Goal: Check status: Check status

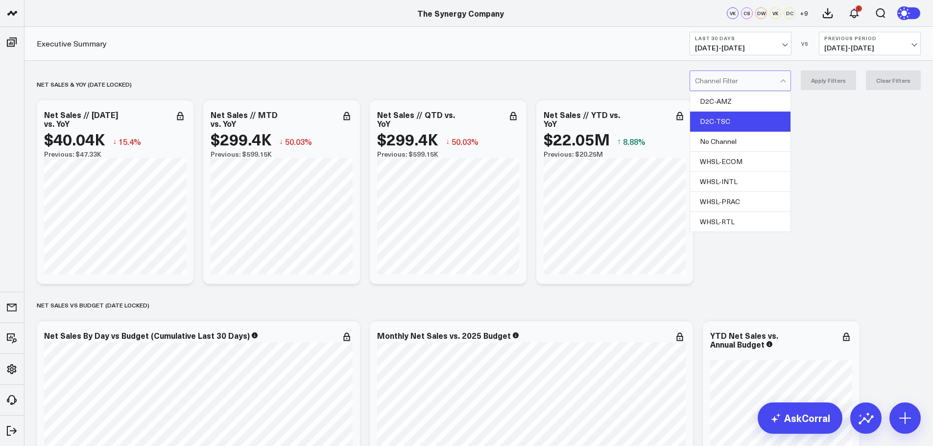
click at [752, 119] on div "D2C-TSC" at bounding box center [740, 122] width 100 height 20
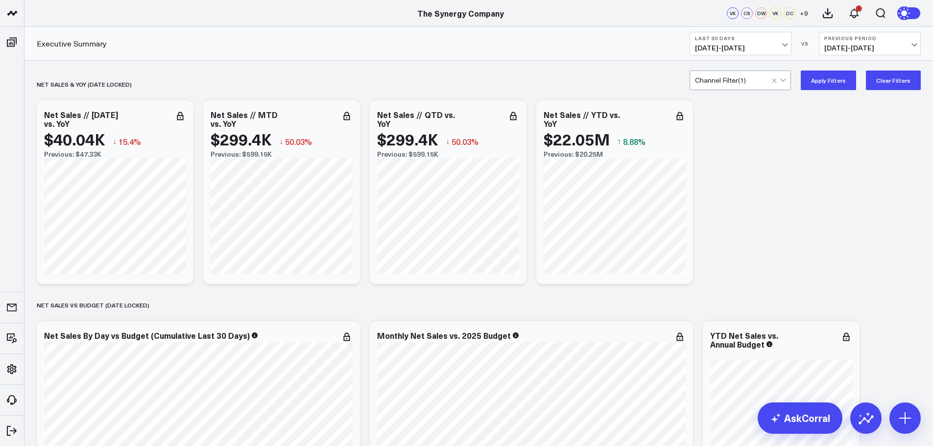
click at [827, 76] on button "Apply Filters" at bounding box center [828, 81] width 55 height 20
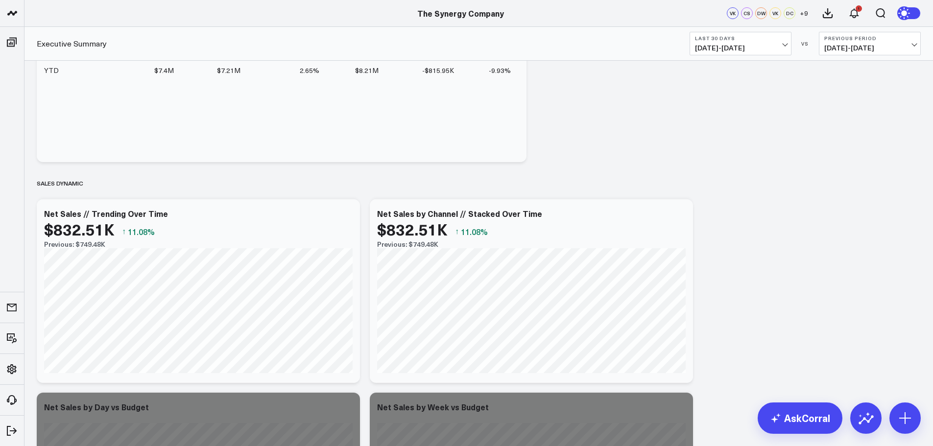
scroll to position [588, 0]
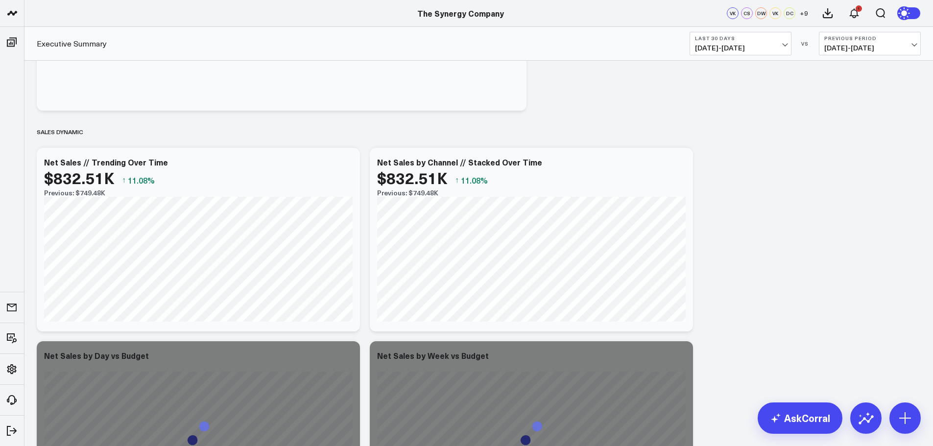
click at [780, 45] on span "[DATE] - [DATE]" at bounding box center [740, 48] width 91 height 8
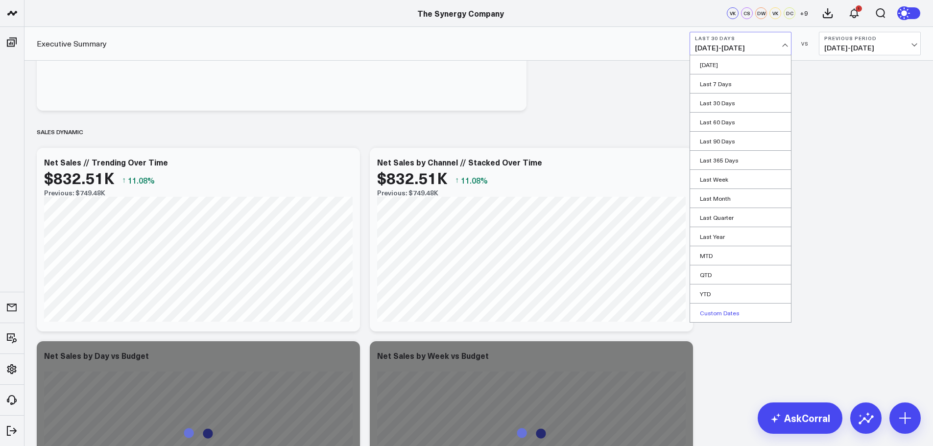
click at [734, 311] on link "Custom Dates" at bounding box center [740, 313] width 101 height 19
select select "9"
select select "2025"
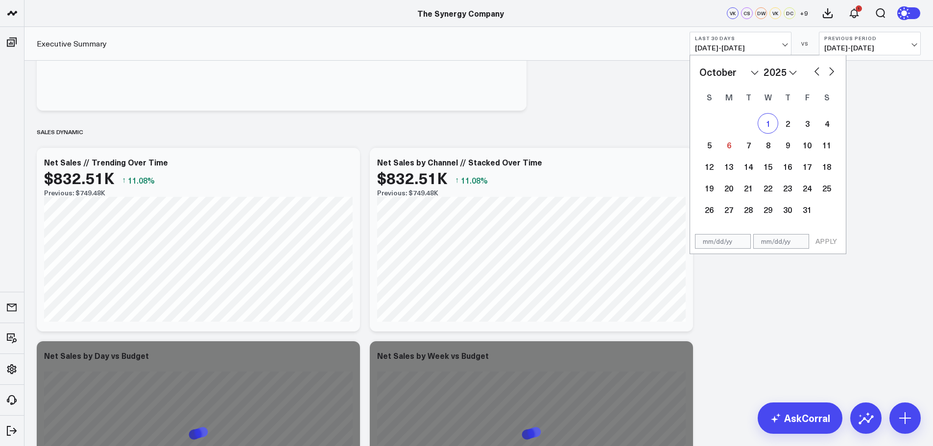
click at [765, 120] on div "1" at bounding box center [768, 124] width 20 height 20
type input "[DATE]"
select select "9"
select select "2025"
click at [709, 145] on div "5" at bounding box center [709, 145] width 20 height 20
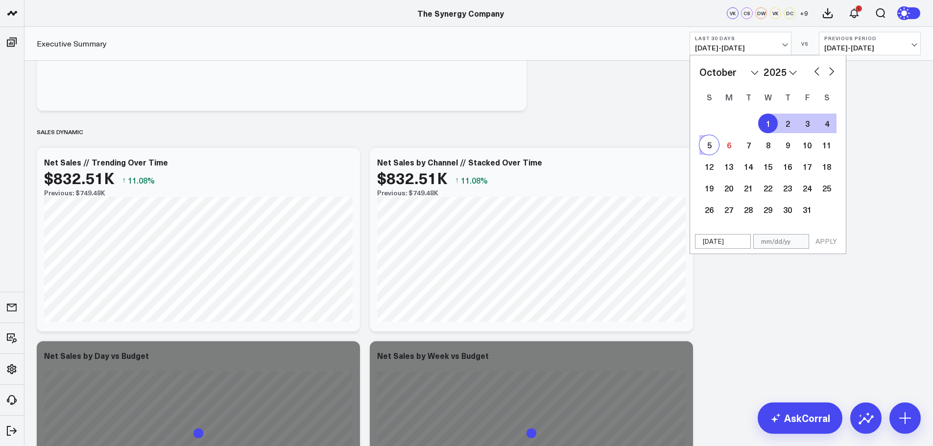
type input "[DATE]"
select select "9"
select select "2025"
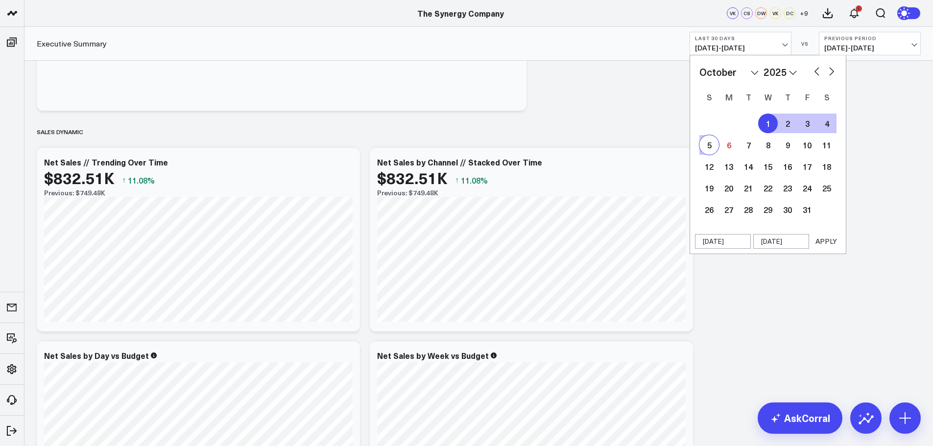
click at [827, 243] on button "APPLY" at bounding box center [825, 241] width 29 height 15
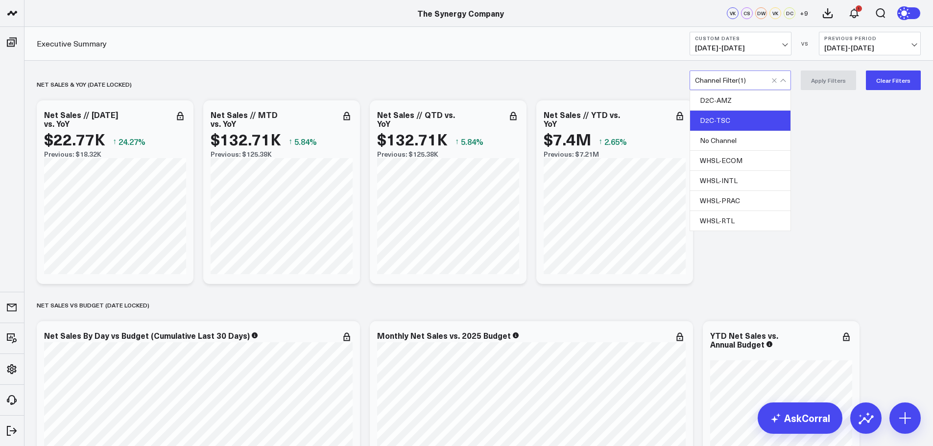
click at [728, 118] on div "D2C-TSC" at bounding box center [740, 121] width 100 height 20
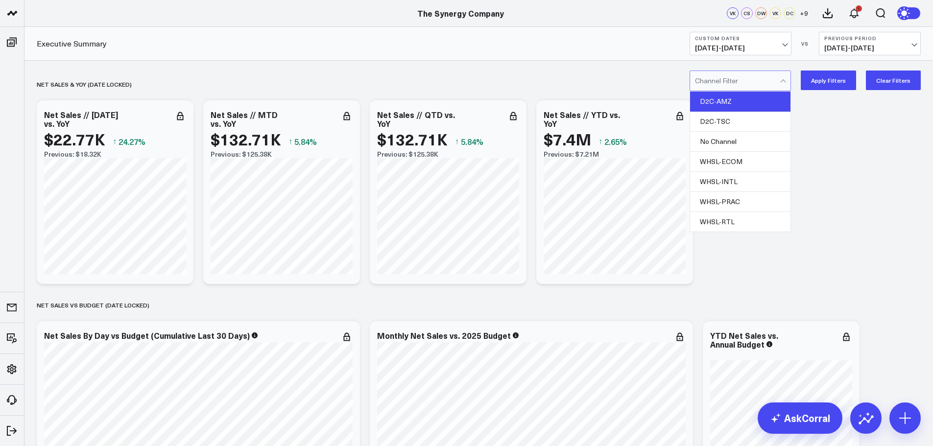
click at [731, 98] on div "D2C-AMZ" at bounding box center [740, 102] width 100 height 20
click at [834, 79] on button "Apply Filters" at bounding box center [828, 81] width 55 height 20
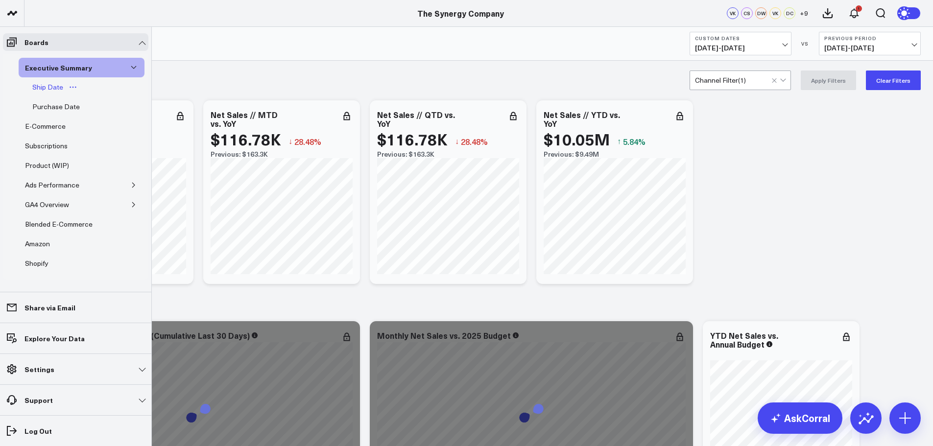
click at [59, 84] on div "Ship Date" at bounding box center [48, 87] width 36 height 12
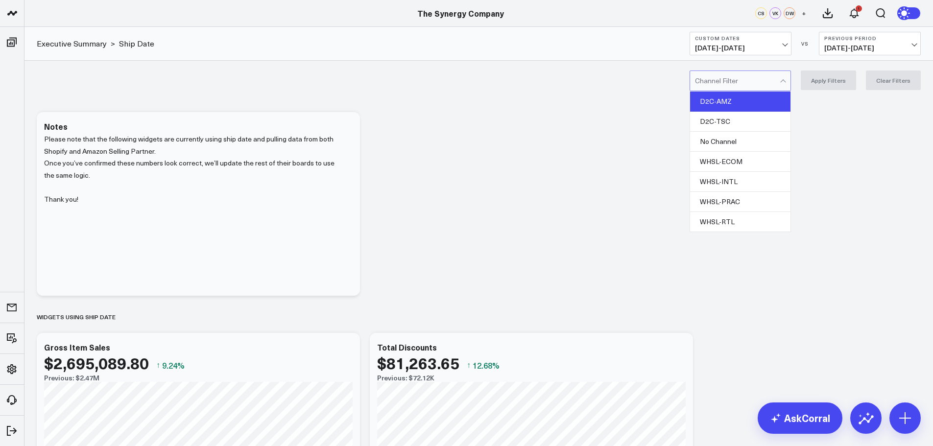
click at [733, 99] on div "D2C-AMZ" at bounding box center [740, 102] width 100 height 20
click at [831, 80] on button "Apply Filters" at bounding box center [828, 81] width 55 height 20
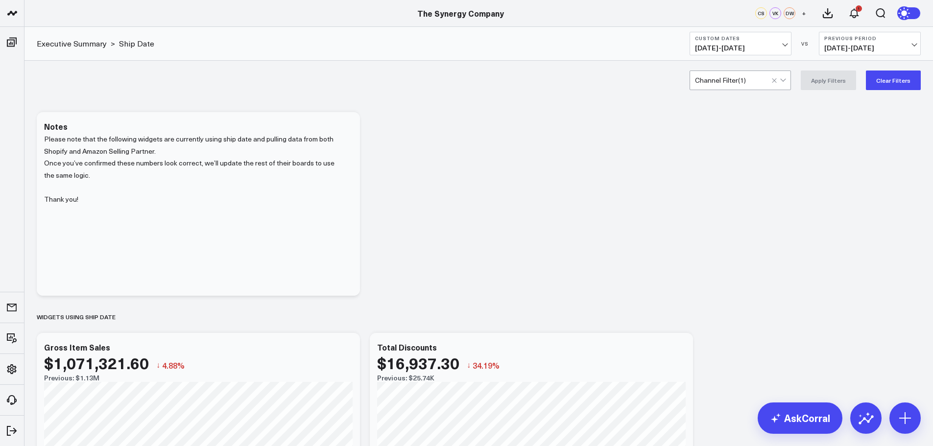
click at [732, 47] on span "[DATE] - [DATE]" at bounding box center [740, 48] width 91 height 8
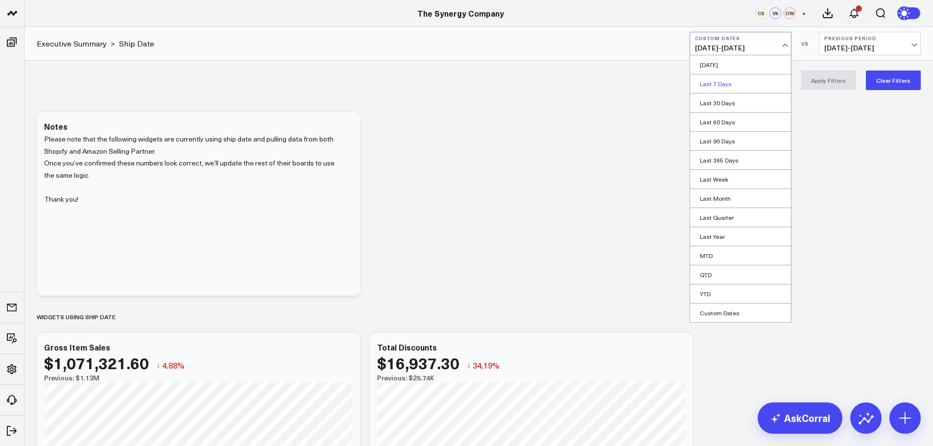
click at [721, 81] on link "Last 7 Days" at bounding box center [740, 83] width 101 height 19
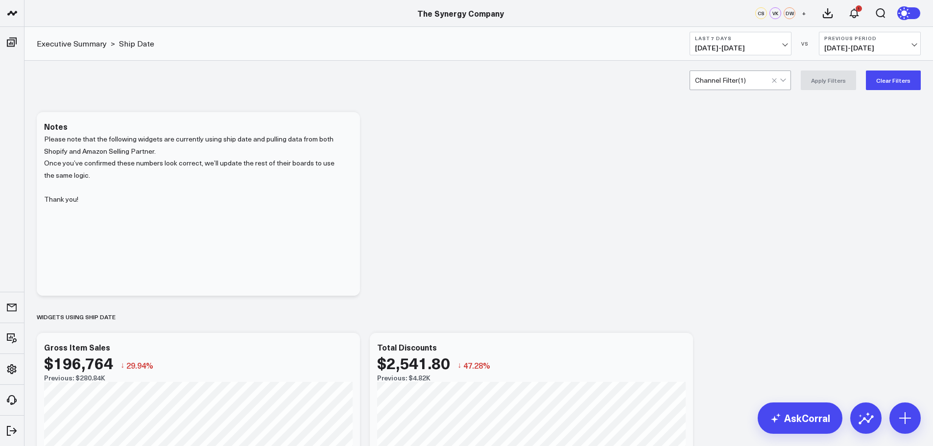
click at [734, 48] on span "[DATE] - [DATE]" at bounding box center [740, 48] width 91 height 8
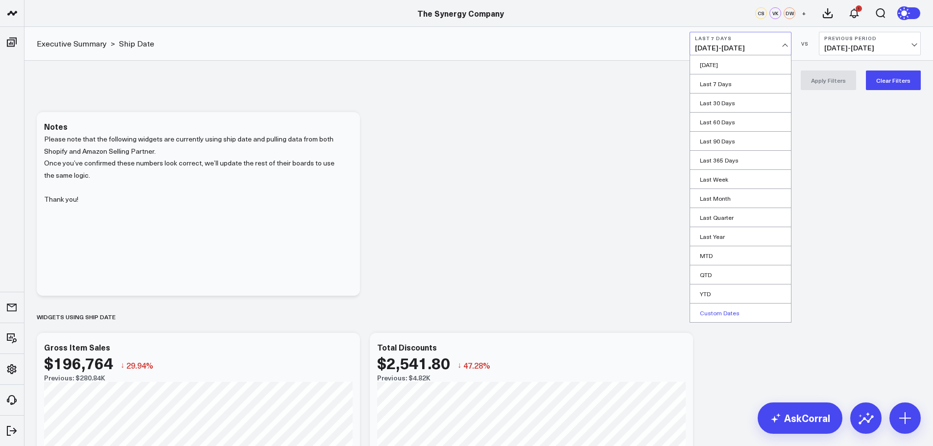
click at [716, 305] on link "Custom Dates" at bounding box center [740, 313] width 101 height 19
select select "9"
select select "2025"
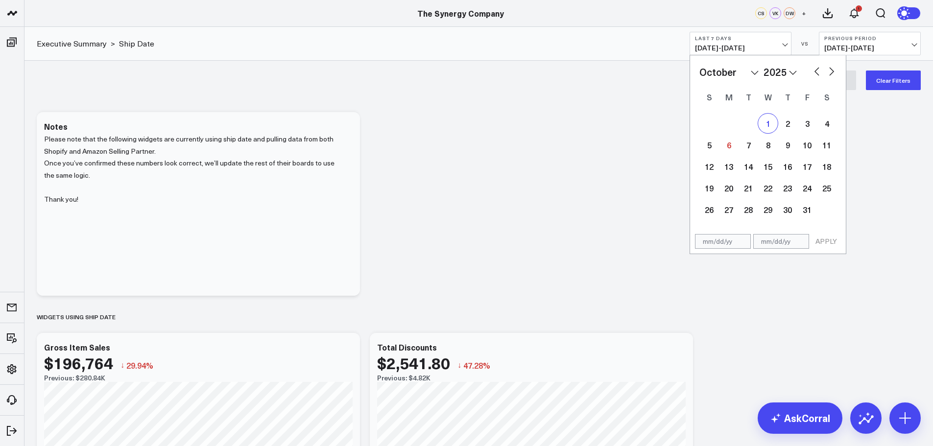
click at [763, 123] on div "1" at bounding box center [768, 124] width 20 height 20
type input "[DATE]"
select select "9"
select select "2025"
click at [709, 148] on div "5" at bounding box center [709, 145] width 20 height 20
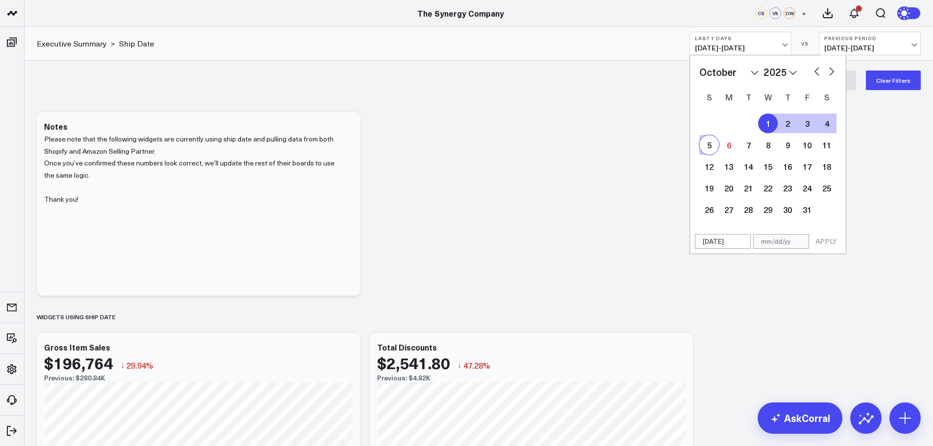
type input "[DATE]"
select select "9"
select select "2025"
click at [831, 239] on button "APPLY" at bounding box center [825, 241] width 29 height 15
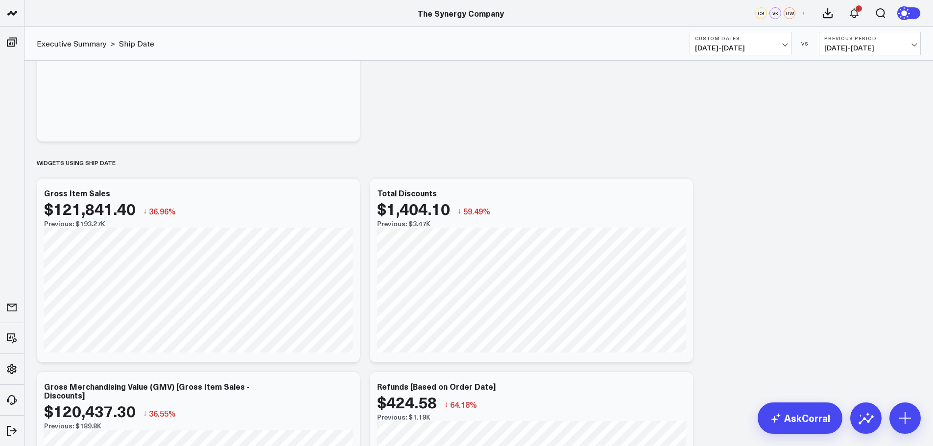
scroll to position [147, 0]
